Goal: Task Accomplishment & Management: Use online tool/utility

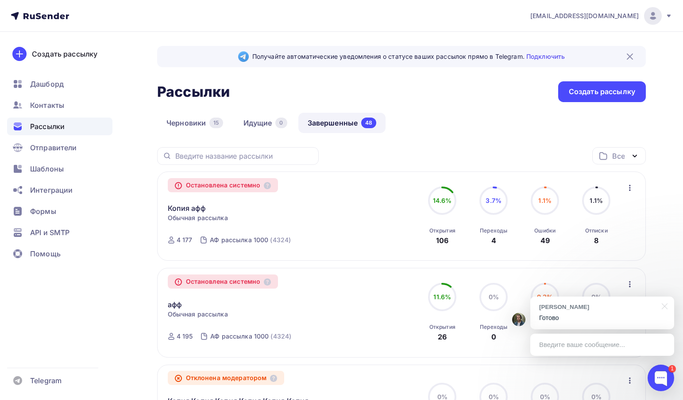
click at [331, 126] on link "Завершенные 48" at bounding box center [342, 123] width 88 height 20
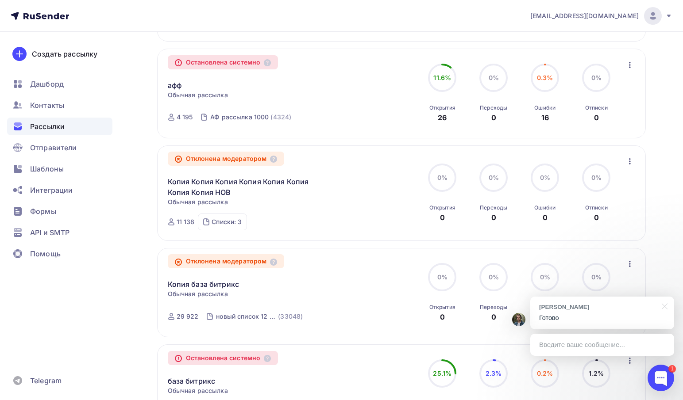
scroll to position [265, 0]
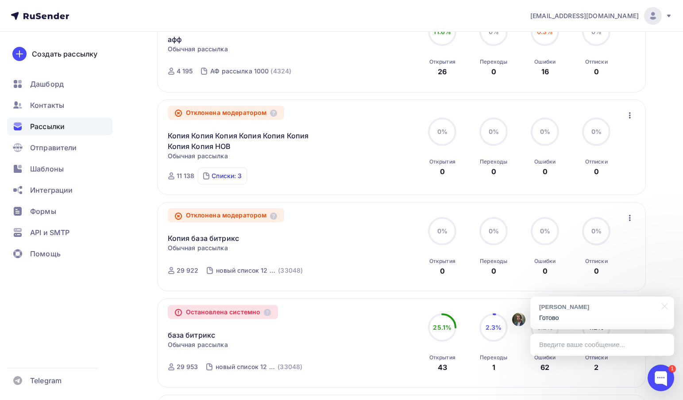
click at [234, 180] on div "Списки: 3" at bounding box center [226, 176] width 30 height 9
click at [332, 119] on div "Отклонена модератором Копия Копия Копия Копия Копия Копия Копия Копия НОВ Стати…" at bounding box center [269, 147] width 202 height 75
click at [627, 119] on icon "button" at bounding box center [629, 115] width 11 height 11
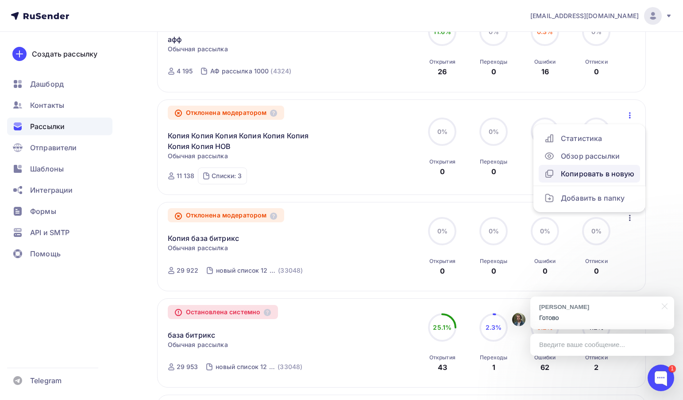
click at [604, 175] on div "Копировать в новую" at bounding box center [589, 174] width 91 height 11
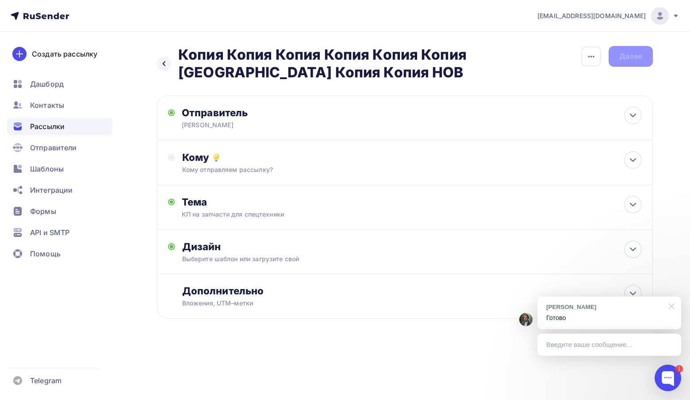
click at [672, 305] on div at bounding box center [670, 306] width 22 height 18
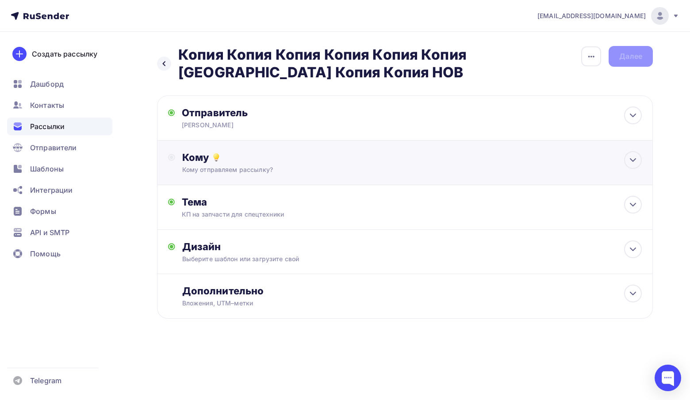
click at [304, 172] on div "Кому отправляем рассылку?" at bounding box center [389, 169] width 414 height 9
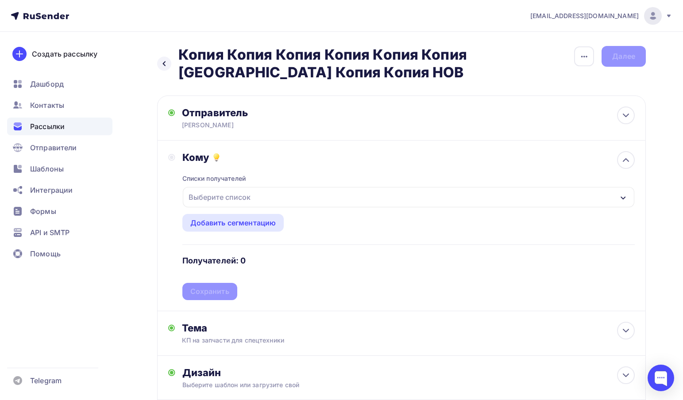
click at [281, 201] on div "Выберите список" at bounding box center [408, 197] width 451 height 20
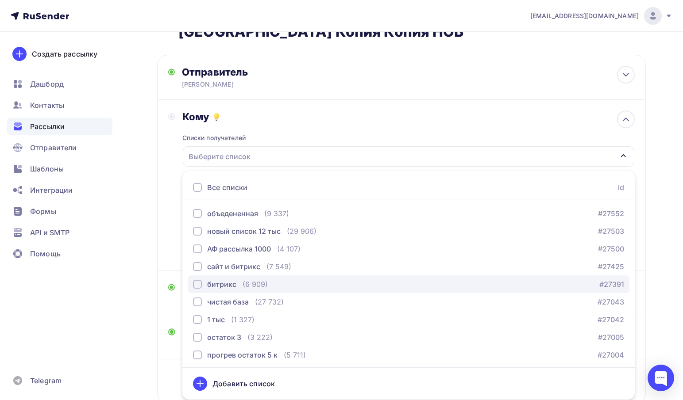
click at [233, 284] on div "битрикс" at bounding box center [221, 284] width 29 height 11
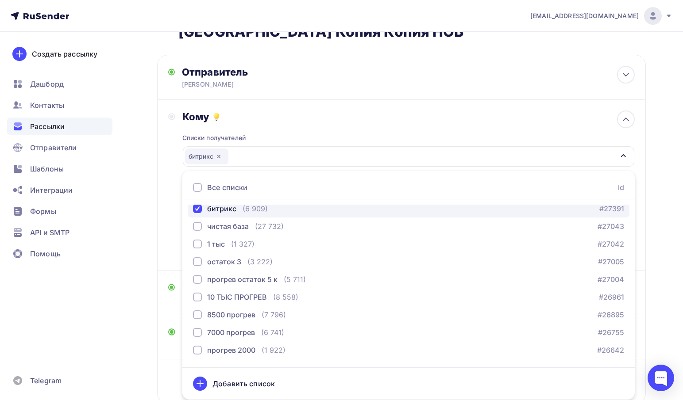
scroll to position [88, 0]
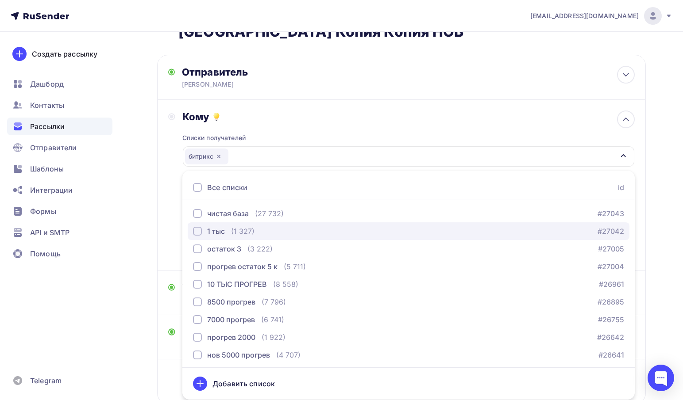
click at [219, 232] on div "1 тыс" at bounding box center [216, 231] width 18 height 11
click at [217, 157] on icon "button" at bounding box center [218, 156] width 7 height 7
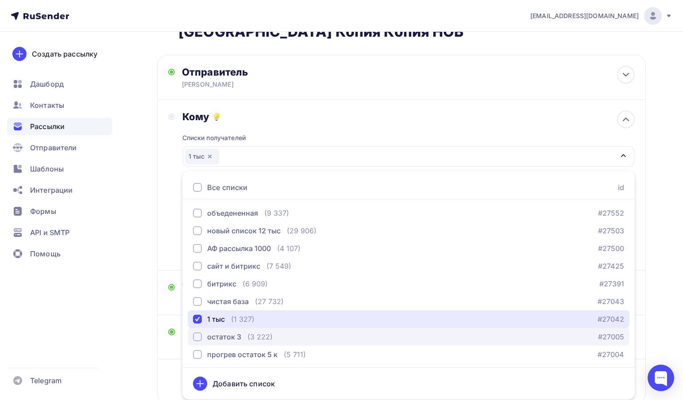
scroll to position [0, 0]
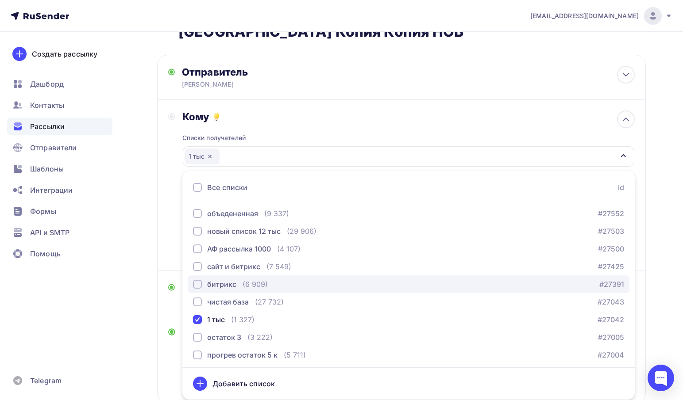
click at [220, 286] on div "битрикс" at bounding box center [221, 284] width 29 height 11
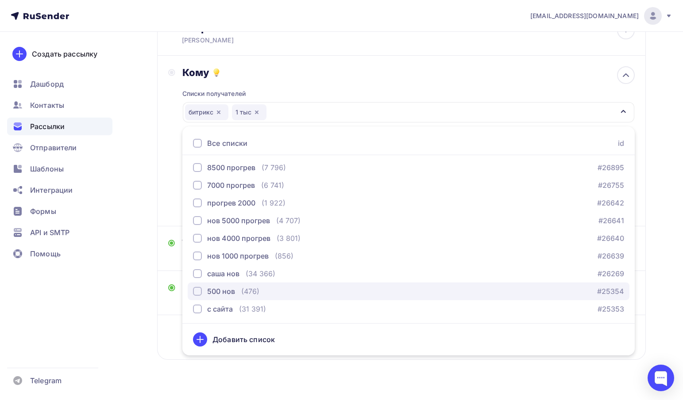
scroll to position [134, 0]
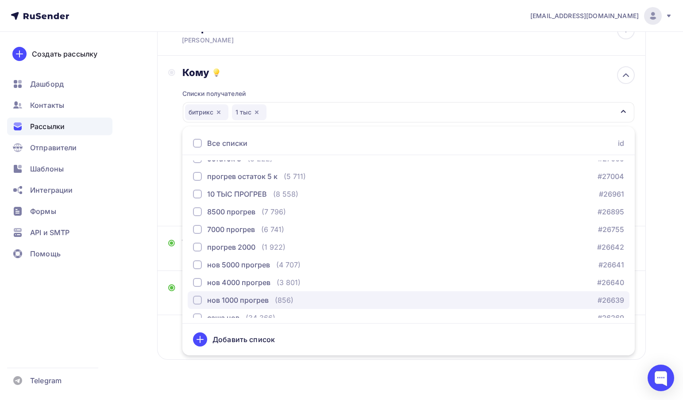
click at [230, 299] on div "нов 1000 прогрев" at bounding box center [237, 300] width 61 height 11
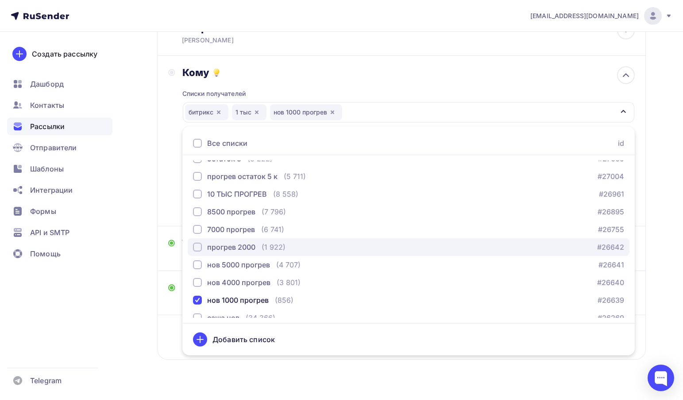
click at [234, 247] on div "прогрев 2000" at bounding box center [231, 247] width 48 height 11
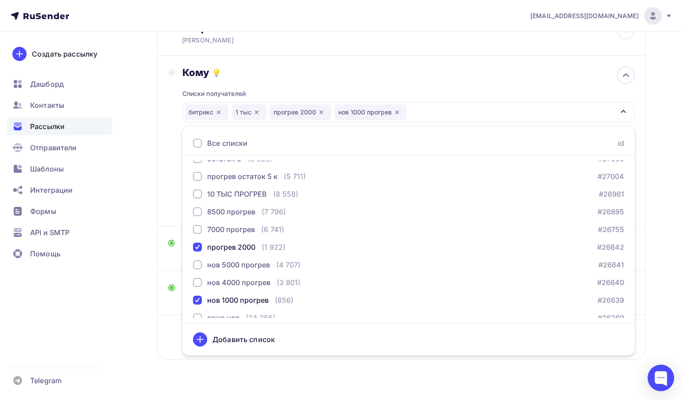
click at [371, 56] on div "Кому Списки получателей [GEOGRAPHIC_DATA] 1 тыс прогрев 2000 нов 1000 прогрев В…" at bounding box center [401, 141] width 488 height 171
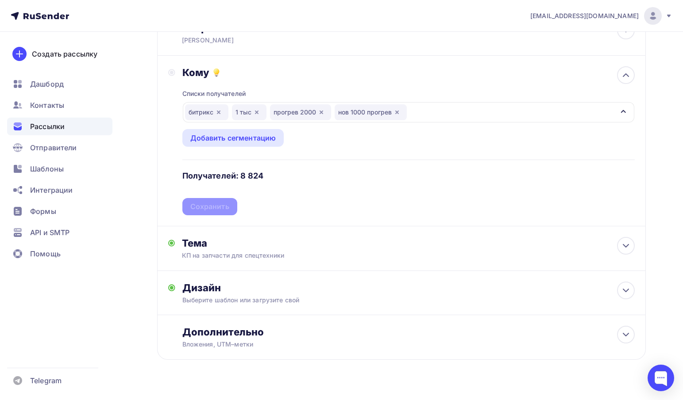
click at [215, 207] on div "Списки получателей [GEOGRAPHIC_DATA] 1 тыс прогрев 2000 нов 1000 прогрев Все сп…" at bounding box center [408, 147] width 452 height 137
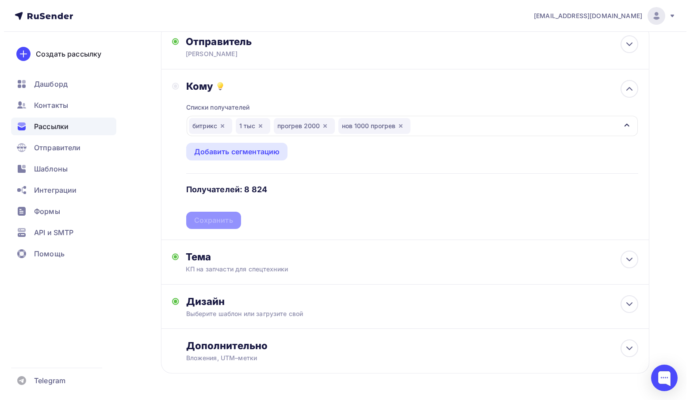
scroll to position [0, 0]
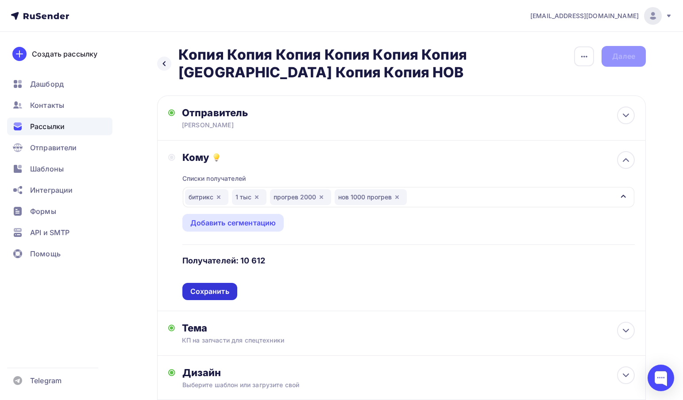
click at [220, 293] on div "Сохранить" at bounding box center [209, 292] width 39 height 10
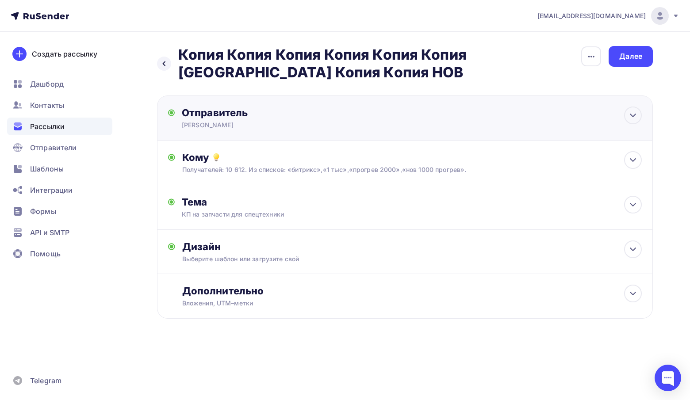
click at [256, 100] on div "Отправитель [PERSON_NAME] Email * [EMAIL_ADDRESS][DOMAIN_NAME] [EMAIL_ADDRESS][…" at bounding box center [405, 118] width 496 height 45
type input "[PERSON_NAME]"
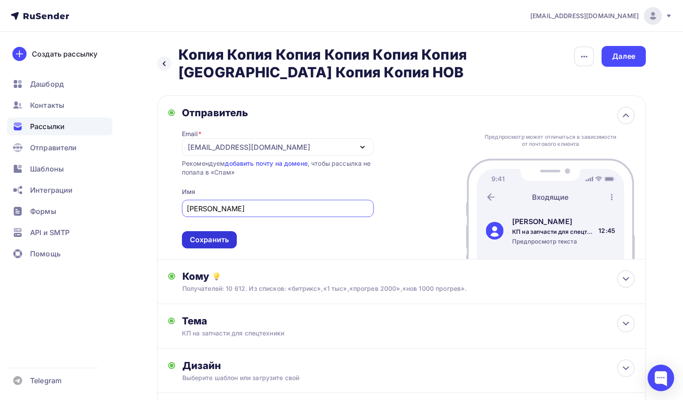
click at [211, 243] on div "Сохранить" at bounding box center [209, 240] width 39 height 10
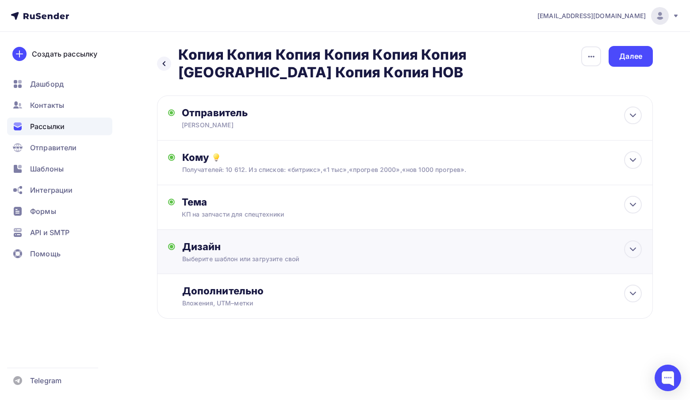
click at [213, 258] on div "Выберите шаблон или загрузите свой" at bounding box center [389, 259] width 414 height 9
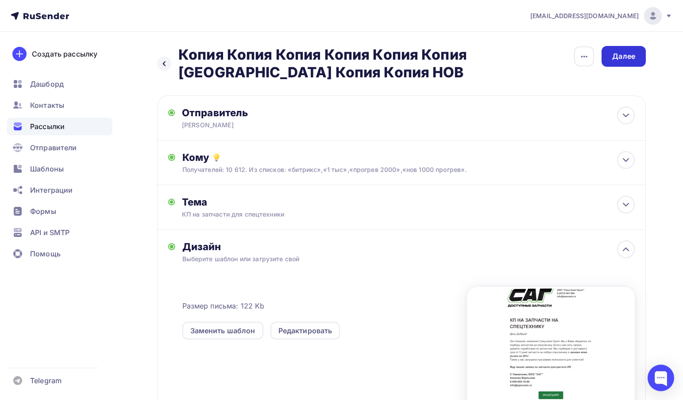
click at [637, 57] on div "Далее" at bounding box center [623, 56] width 44 height 21
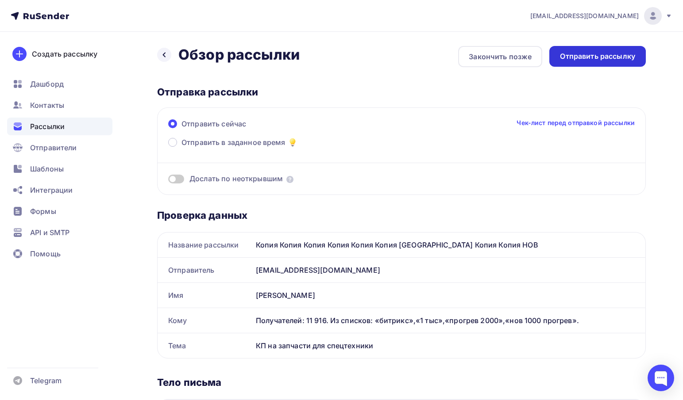
click at [637, 54] on div "Отправить рассылку" at bounding box center [597, 56] width 96 height 21
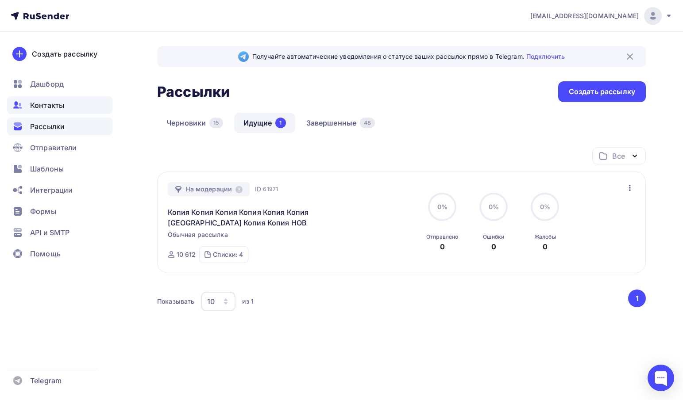
click at [31, 104] on span "Контакты" at bounding box center [47, 105] width 34 height 11
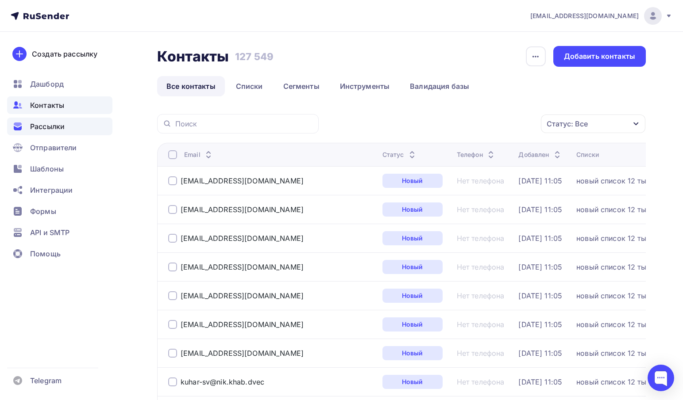
click at [42, 124] on span "Рассылки" at bounding box center [47, 126] width 35 height 11
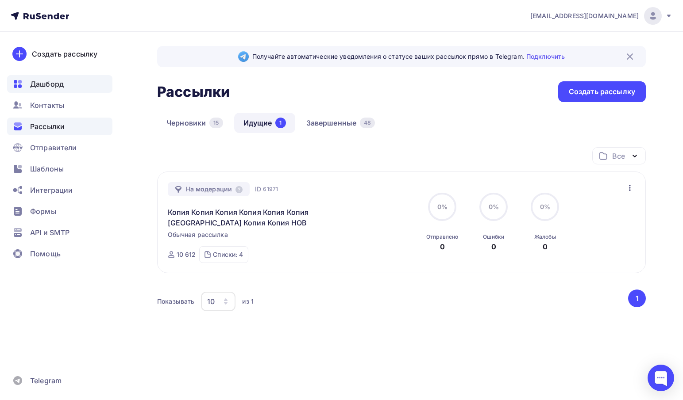
click at [47, 89] on div "Дашборд" at bounding box center [59, 84] width 105 height 18
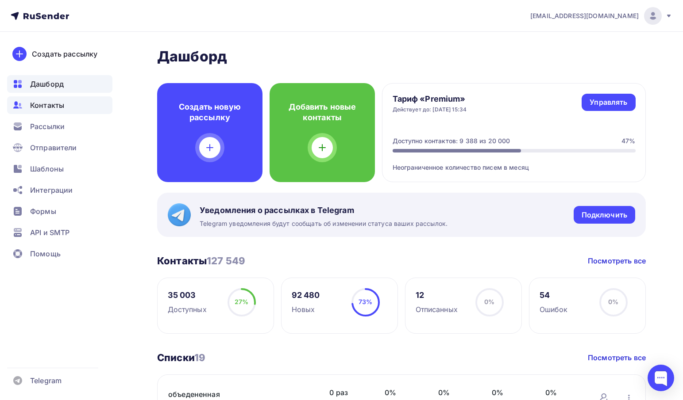
click at [55, 100] on span "Контакты" at bounding box center [47, 105] width 34 height 11
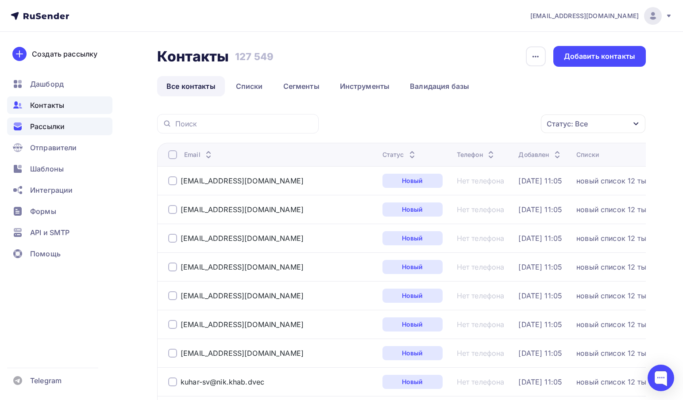
click at [53, 131] on span "Рассылки" at bounding box center [47, 126] width 35 height 11
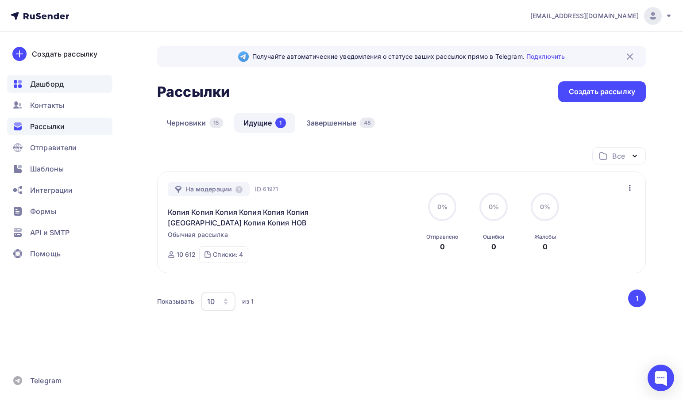
click at [87, 80] on div "Дашборд" at bounding box center [59, 84] width 105 height 18
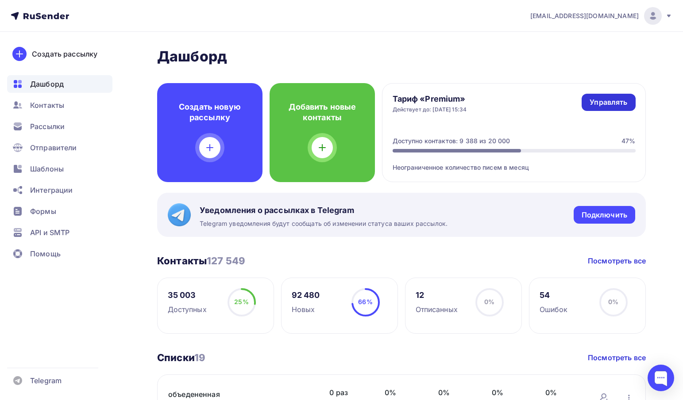
click at [603, 106] on div "Управлять" at bounding box center [608, 102] width 38 height 10
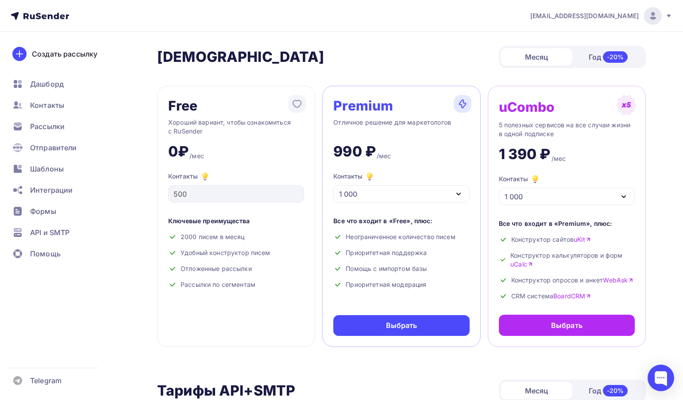
click at [457, 194] on icon "button" at bounding box center [458, 194] width 11 height 11
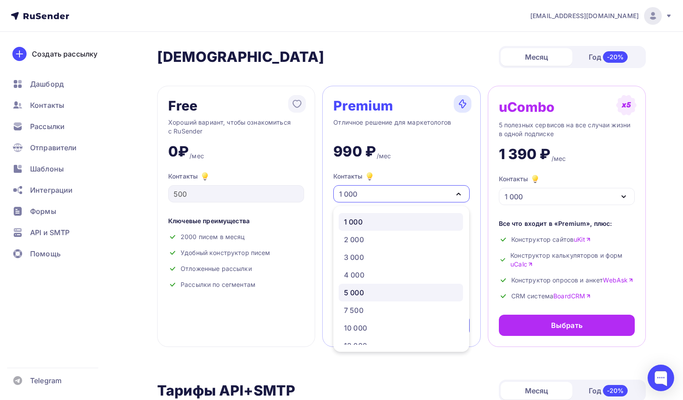
click at [379, 292] on div "5 000" at bounding box center [401, 293] width 114 height 11
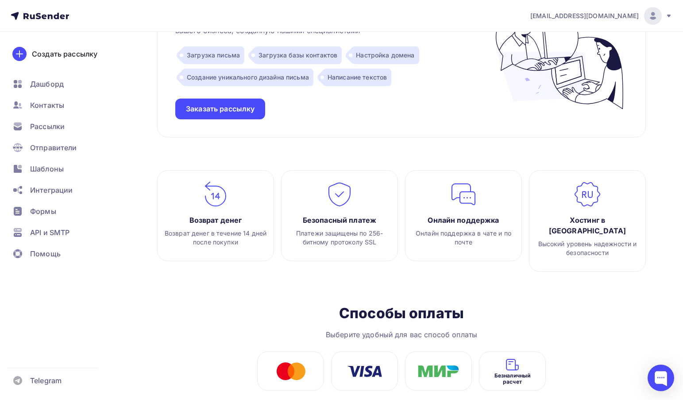
scroll to position [972, 0]
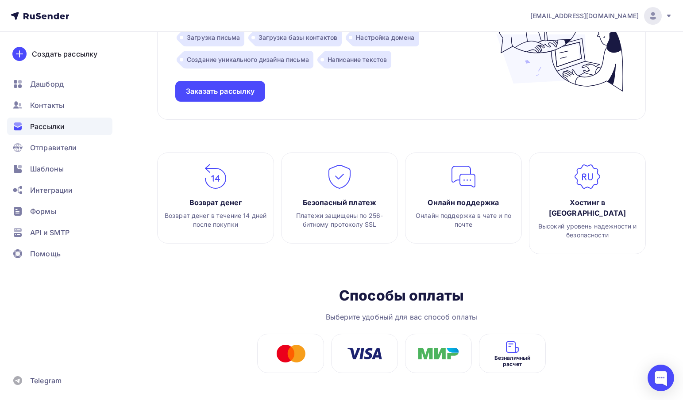
click at [46, 134] on div "Рассылки" at bounding box center [59, 127] width 105 height 18
